Goal: Information Seeking & Learning: Learn about a topic

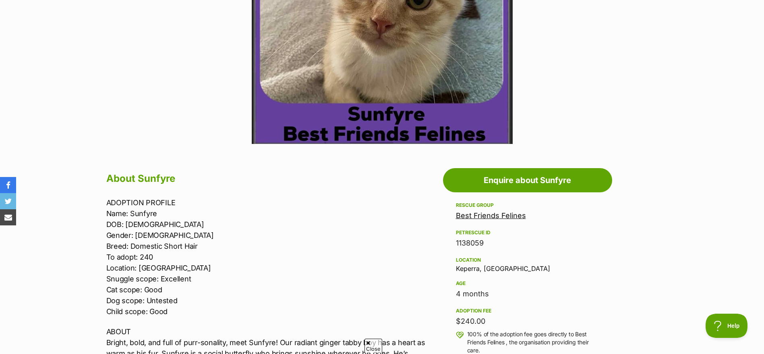
click at [495, 219] on link "Best Friends Felines" at bounding box center [491, 215] width 70 height 8
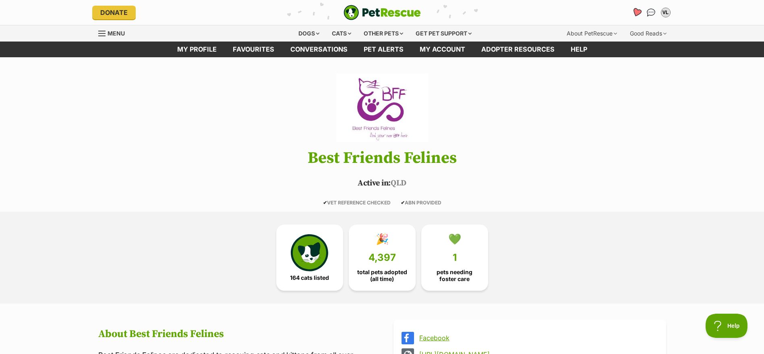
click at [633, 12] on icon "Favourites" at bounding box center [636, 12] width 11 height 10
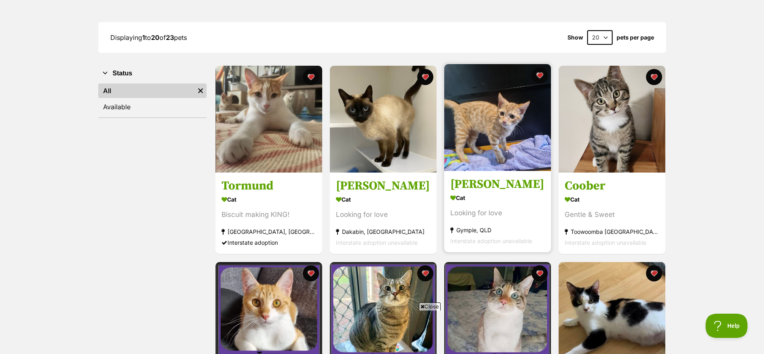
click at [540, 196] on div "Cat" at bounding box center [497, 198] width 95 height 12
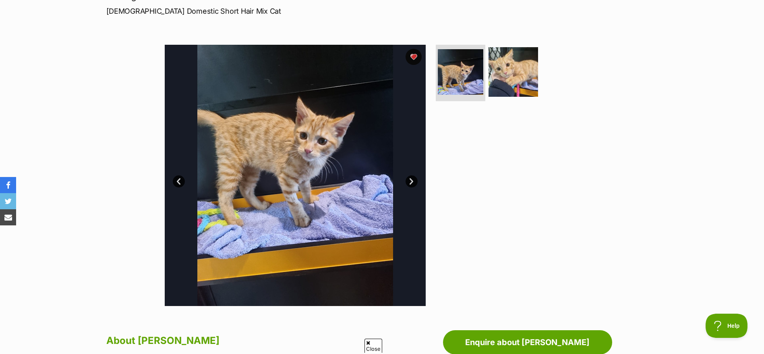
click at [413, 180] on link "Next" at bounding box center [411, 181] width 12 height 12
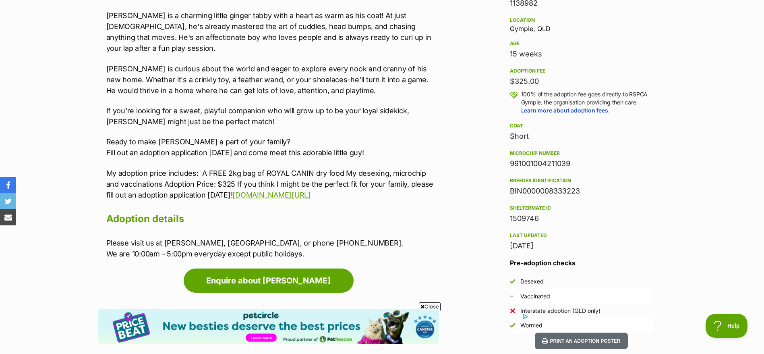
scroll to position [526, 0]
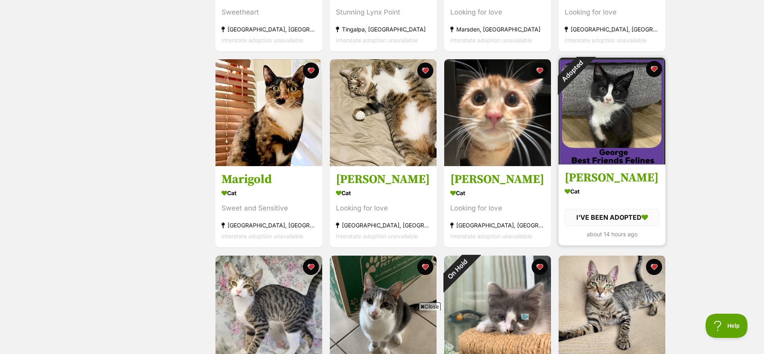
click at [630, 138] on img at bounding box center [611, 111] width 107 height 107
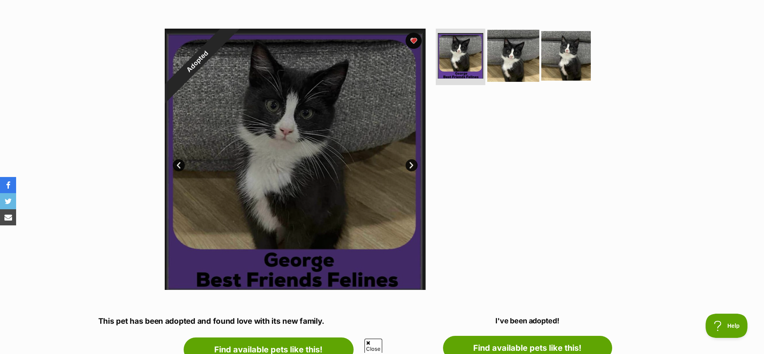
click at [503, 62] on img at bounding box center [513, 56] width 52 height 52
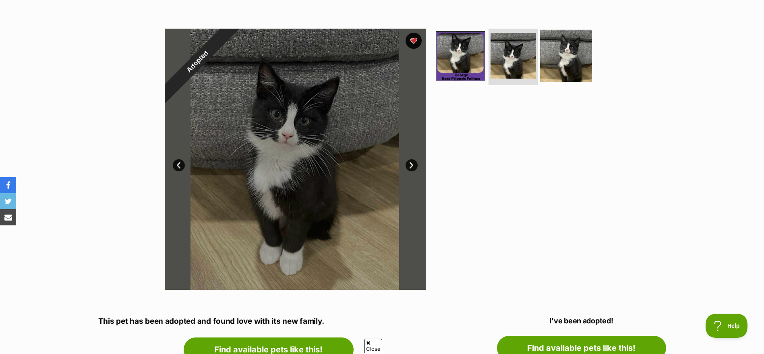
click at [557, 53] on img at bounding box center [566, 56] width 52 height 52
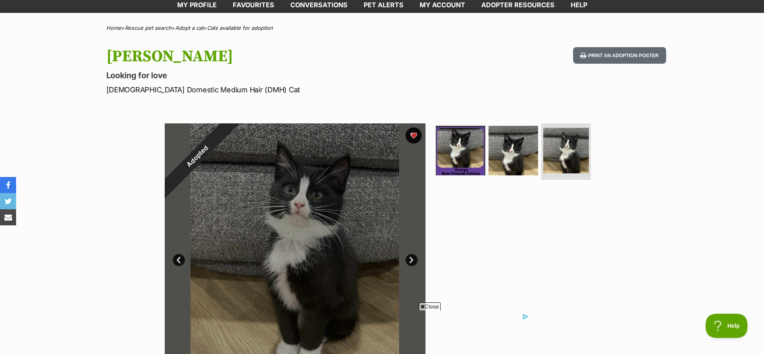
scroll to position [19, 0]
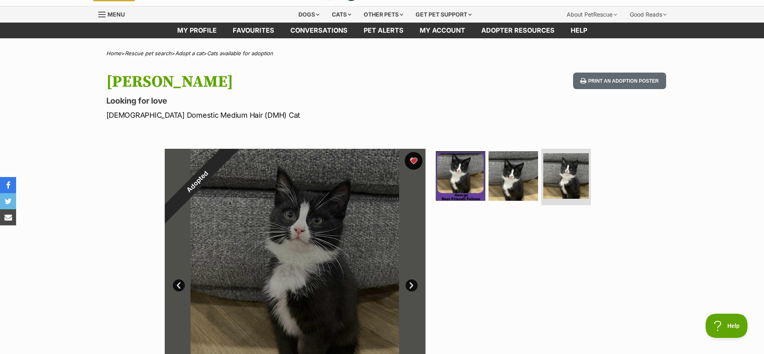
click at [410, 162] on button "favourite" at bounding box center [414, 161] width 18 height 18
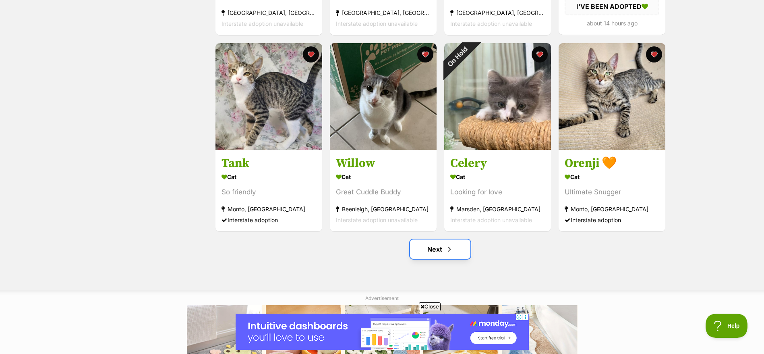
click at [430, 249] on link "Next" at bounding box center [440, 248] width 60 height 19
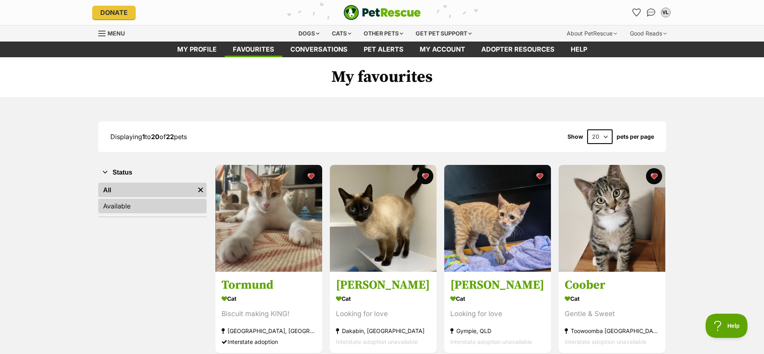
click at [152, 202] on link "Available" at bounding box center [152, 205] width 108 height 14
click at [331, 35] on div "Cats" at bounding box center [341, 33] width 31 height 16
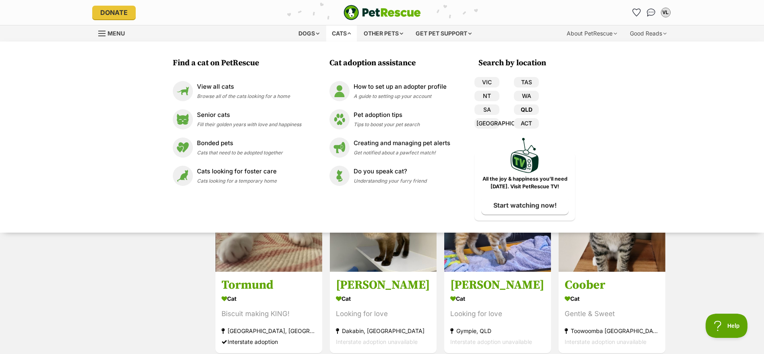
click at [521, 109] on link "QLD" at bounding box center [526, 109] width 25 height 10
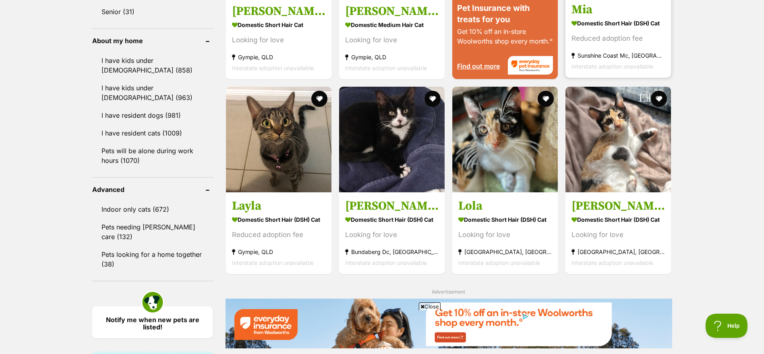
scroll to position [903, 0]
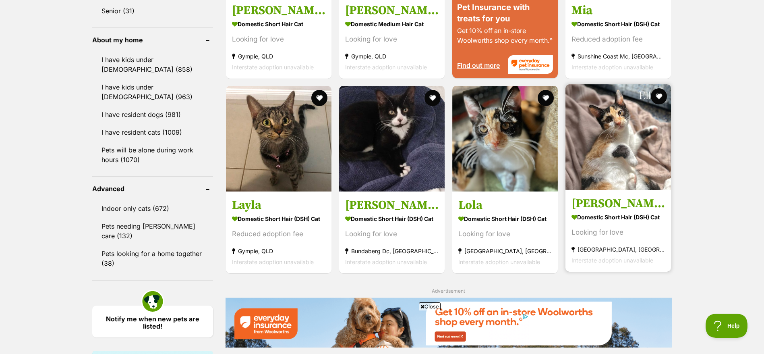
click at [575, 250] on strong "Hervey Bay, QLD" at bounding box center [617, 249] width 93 height 11
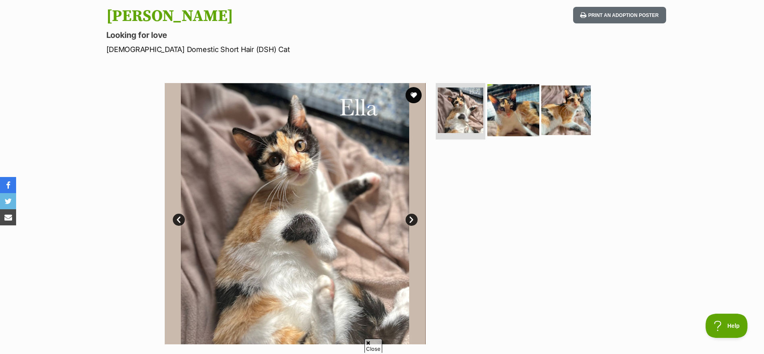
click at [521, 126] on img at bounding box center [513, 110] width 52 height 52
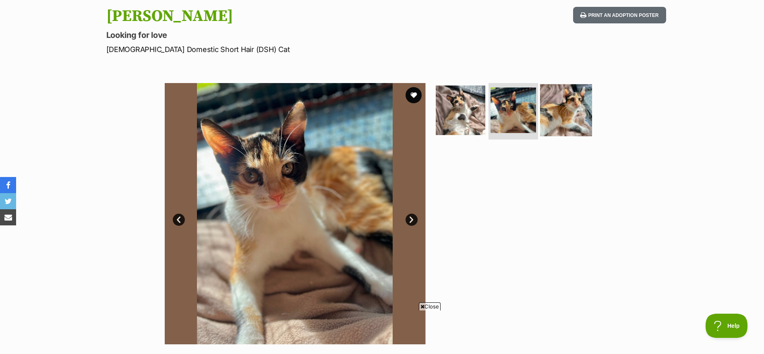
click at [551, 112] on img at bounding box center [566, 110] width 52 height 52
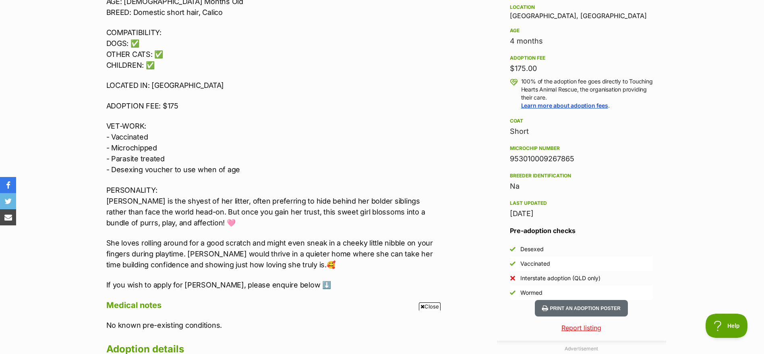
scroll to position [538, 0]
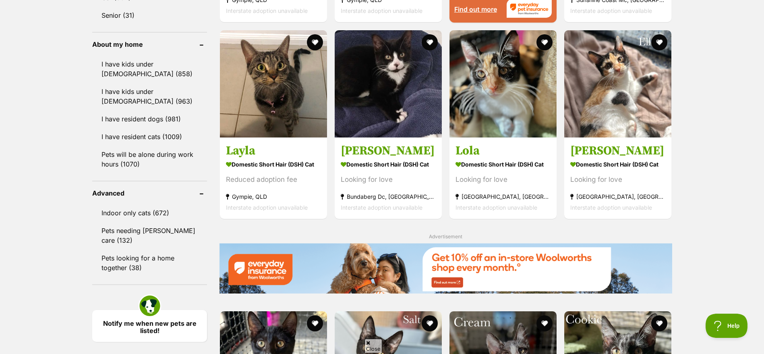
click at [599, 197] on strong "[GEOGRAPHIC_DATA], [GEOGRAPHIC_DATA]" at bounding box center [617, 196] width 95 height 11
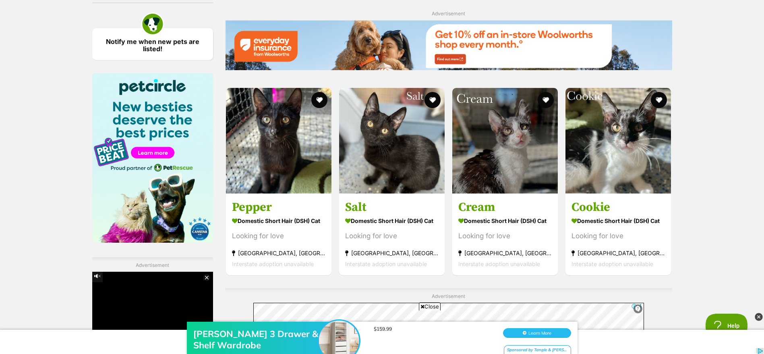
scroll to position [1178, 0]
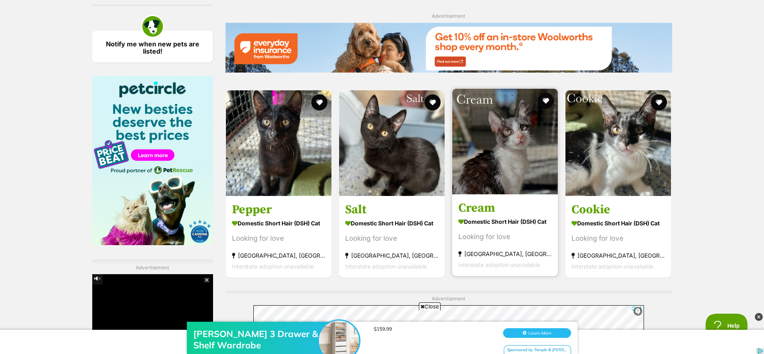
click at [520, 240] on section "Domestic Short Hair (DSH) Cat Looking for love Hervey Bay, QLD Interstate adopt…" at bounding box center [504, 242] width 93 height 54
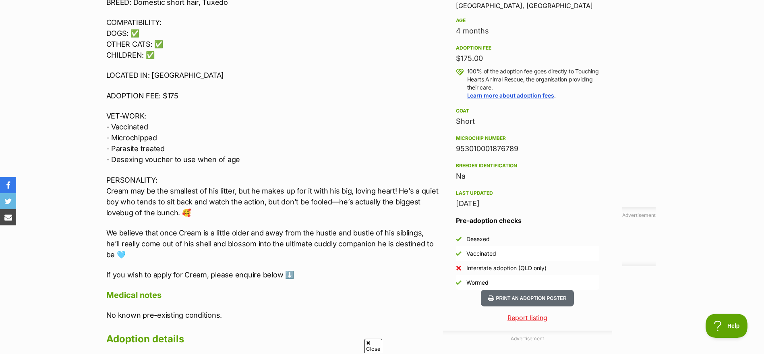
scroll to position [546, 0]
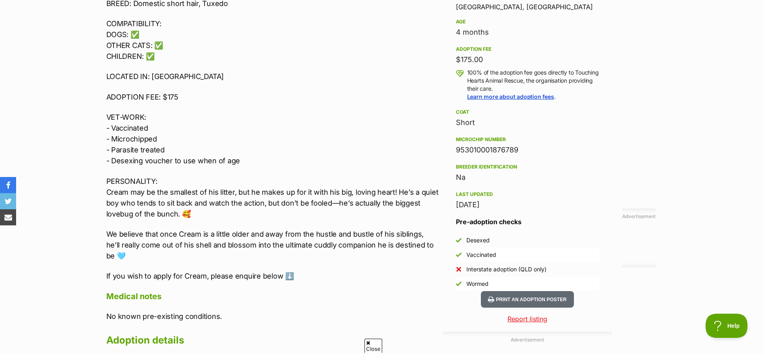
click at [520, 240] on li "Desexed" at bounding box center [527, 240] width 143 height 14
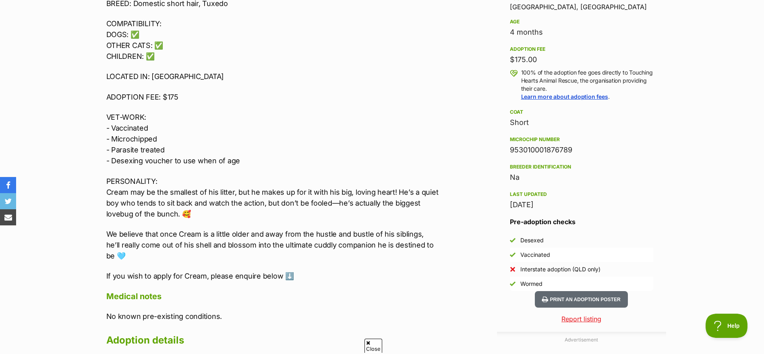
scroll to position [0, 0]
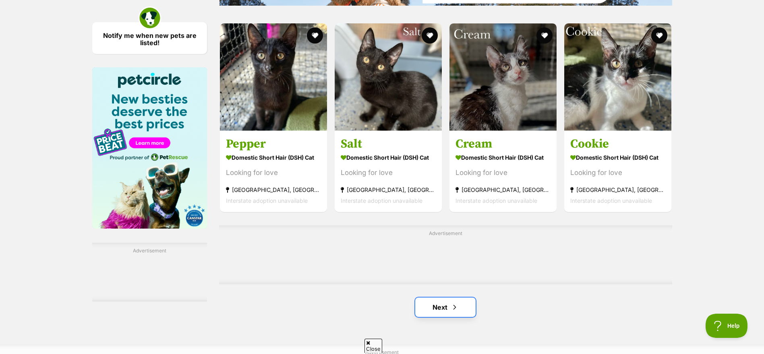
click at [459, 309] on link "Next" at bounding box center [445, 306] width 60 height 19
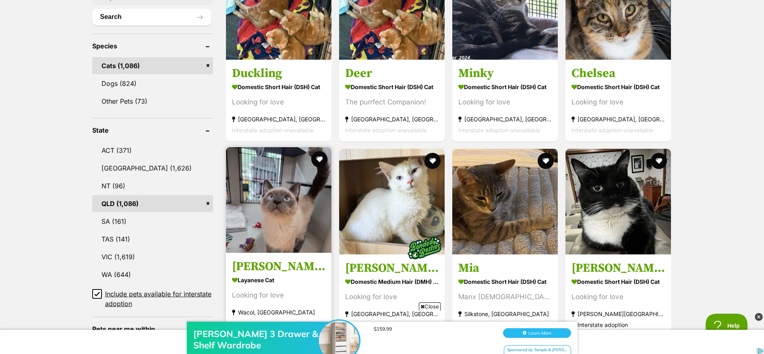
click at [309, 275] on strong "Layanese Cat" at bounding box center [278, 280] width 93 height 12
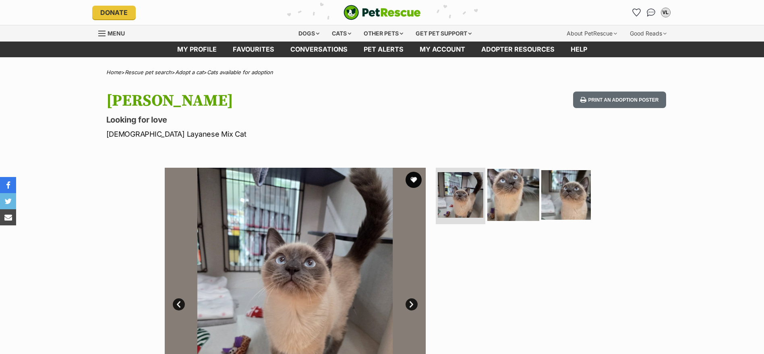
click at [508, 202] on img at bounding box center [513, 195] width 52 height 52
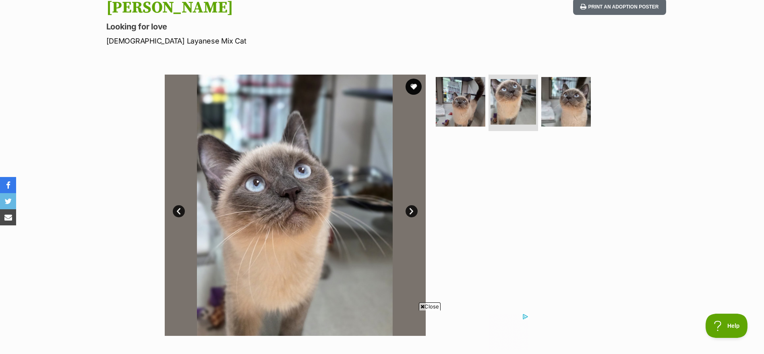
click at [416, 209] on link "Next" at bounding box center [411, 211] width 12 height 12
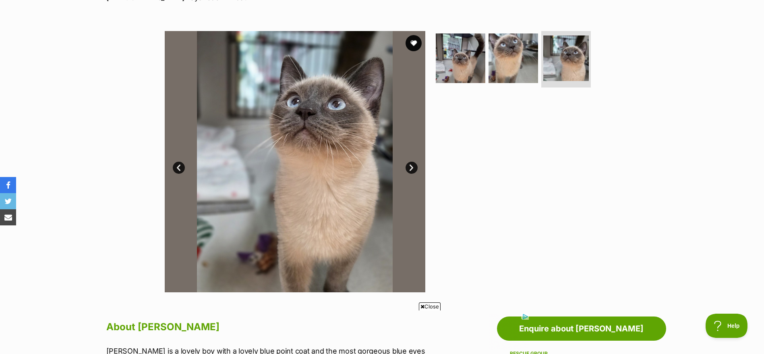
scroll to position [136, 0]
click at [414, 167] on link "Next" at bounding box center [411, 168] width 12 height 12
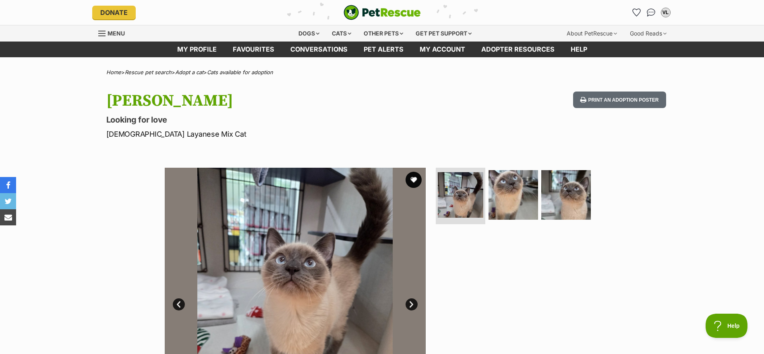
scroll to position [0, 0]
drag, startPoint x: 124, startPoint y: 134, endPoint x: 157, endPoint y: 137, distance: 32.8
click at [157, 137] on p "Male Layanese Mix Cat" at bounding box center [276, 133] width 341 height 11
copy p "Layanese"
click at [411, 182] on button "favourite" at bounding box center [414, 180] width 18 height 18
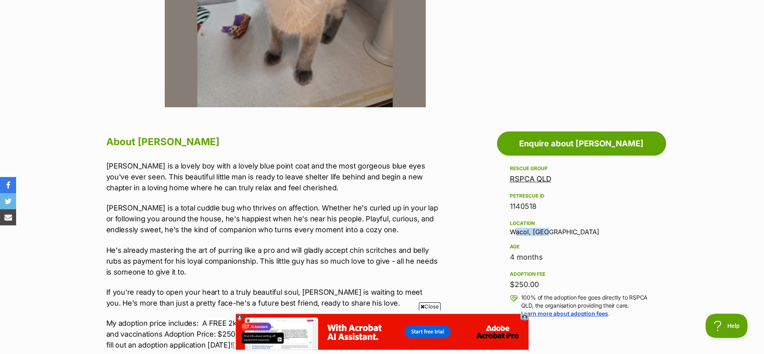
drag, startPoint x: 509, startPoint y: 232, endPoint x: 579, endPoint y: 232, distance: 69.7
click at [579, 232] on aside "Rescue group RSPCA QLD PetRescue ID 1140518 Location Wacol, QLD Age 4 months Ad…" at bounding box center [581, 349] width 169 height 372
copy div "Wacol, QLD"
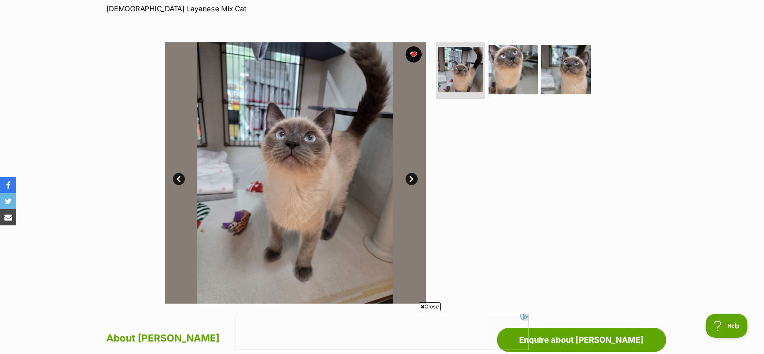
scroll to position [123, 0]
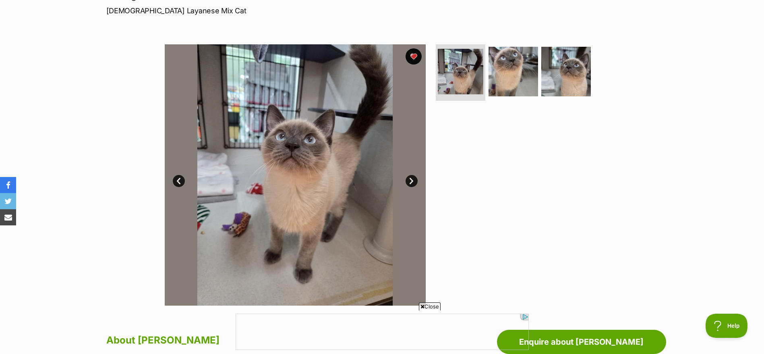
click at [408, 179] on link "Next" at bounding box center [411, 181] width 12 height 12
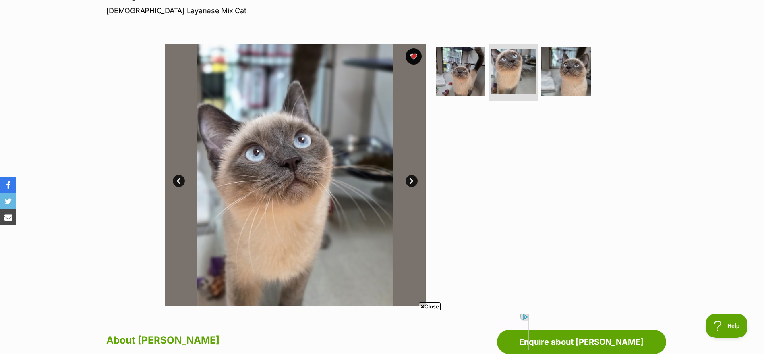
click at [408, 183] on link "Next" at bounding box center [411, 181] width 12 height 12
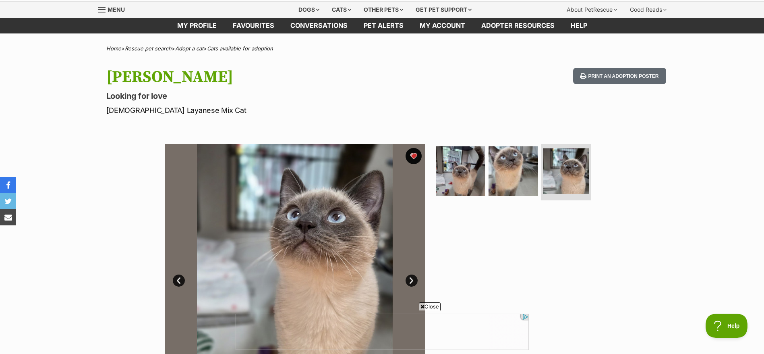
scroll to position [23, 0]
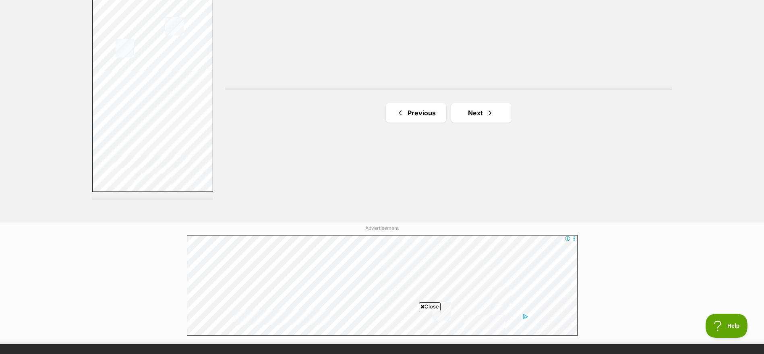
scroll to position [1480, 0]
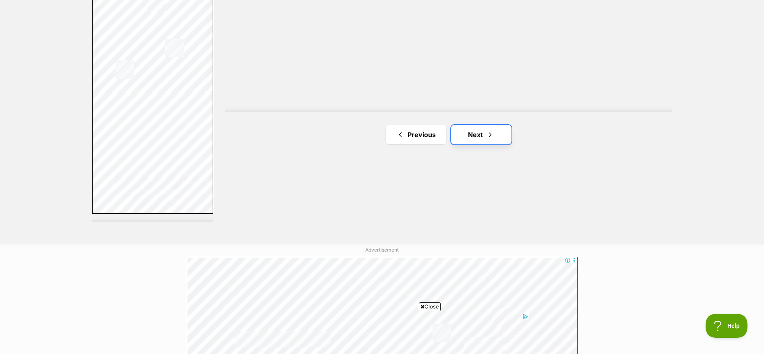
click at [488, 138] on link "Next" at bounding box center [481, 134] width 60 height 19
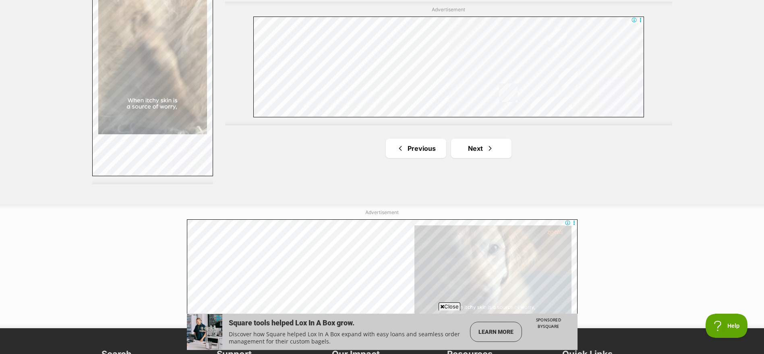
scroll to position [1518, 0]
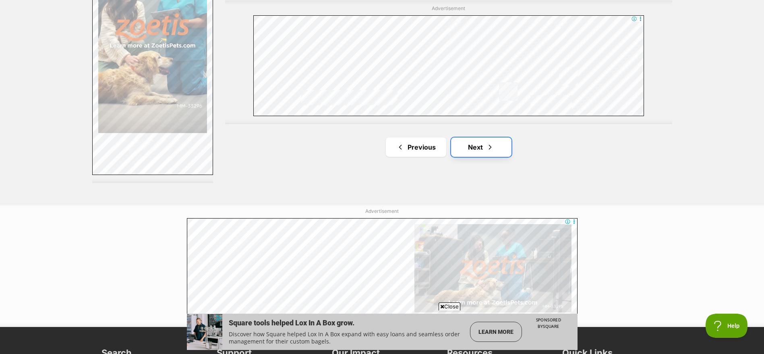
click at [477, 145] on link "Next" at bounding box center [481, 146] width 60 height 19
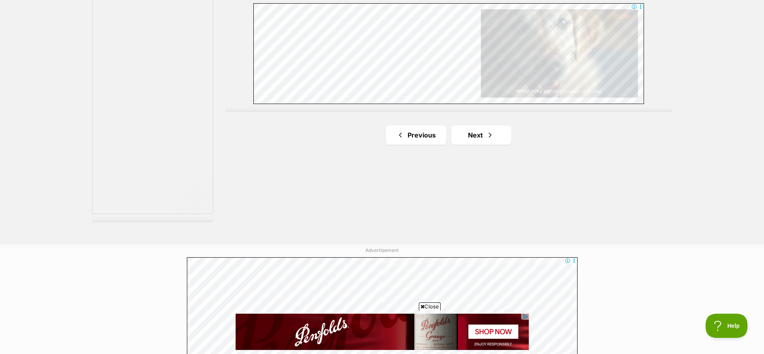
scroll to position [1478, 0]
